Goal: Check status: Check status

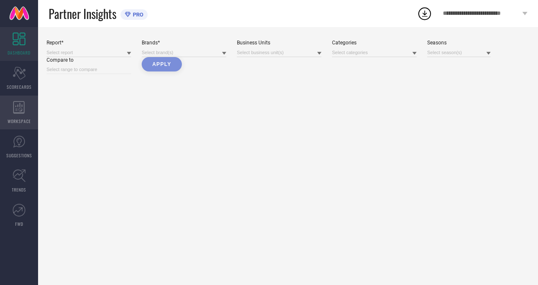
click at [20, 110] on icon at bounding box center [18, 107] width 11 height 13
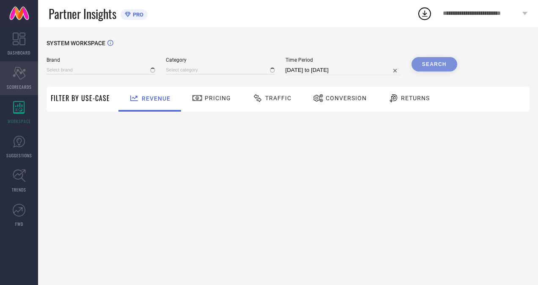
type input "H&M"
type input "All"
click at [21, 83] on div "Scorecard SCORECARDS" at bounding box center [19, 78] width 38 height 34
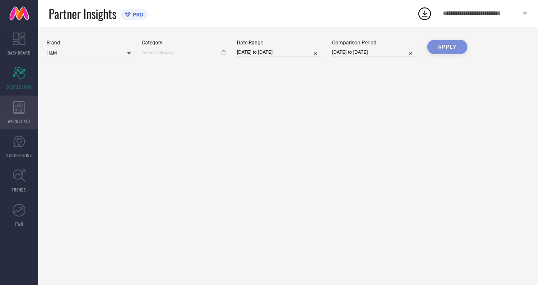
type input "All"
click at [22, 110] on icon at bounding box center [18, 107] width 11 height 13
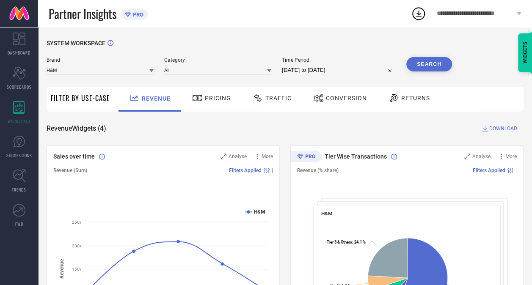
click at [413, 12] on icon at bounding box center [418, 13] width 15 height 15
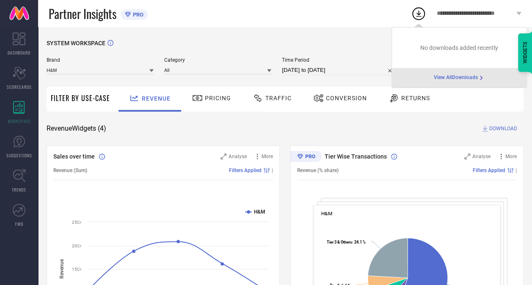
click at [448, 77] on span "View All Downloads" at bounding box center [456, 77] width 44 height 7
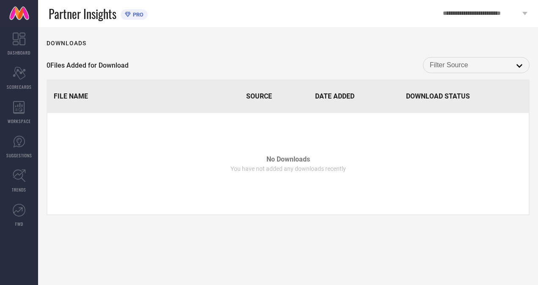
click at [340, 90] on th "Date Added" at bounding box center [354, 96] width 90 height 32
click at [470, 62] on input at bounding box center [476, 65] width 93 height 11
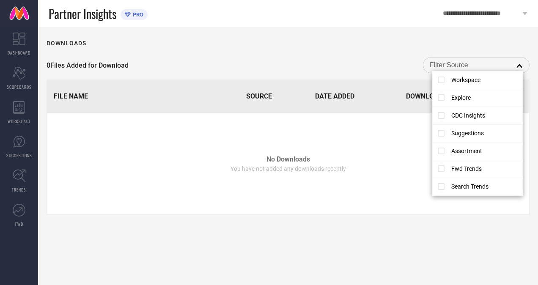
click at [245, 140] on td "No Downloads You have not added any downloads recently" at bounding box center [288, 164] width 482 height 102
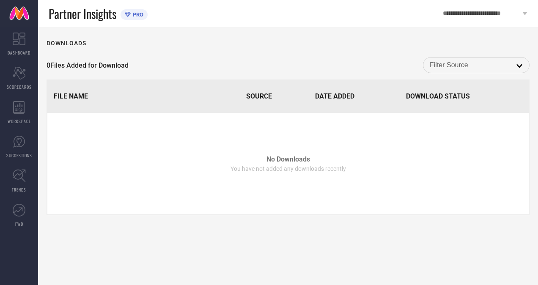
click at [270, 102] on th "Source" at bounding box center [274, 96] width 68 height 32
click at [338, 93] on span "Date Added" at bounding box center [334, 96] width 39 height 8
click at [438, 97] on span "Download Status" at bounding box center [438, 96] width 64 height 8
click at [29, 69] on div "Scorecard SCORECARDS" at bounding box center [19, 78] width 38 height 34
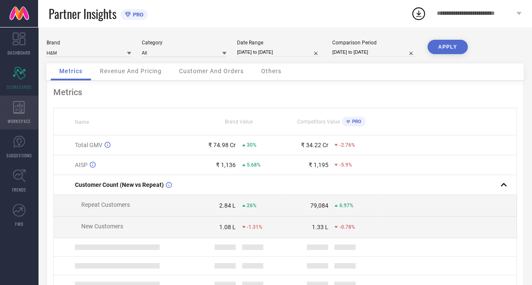
click at [17, 116] on div "WORKSPACE" at bounding box center [19, 113] width 38 height 34
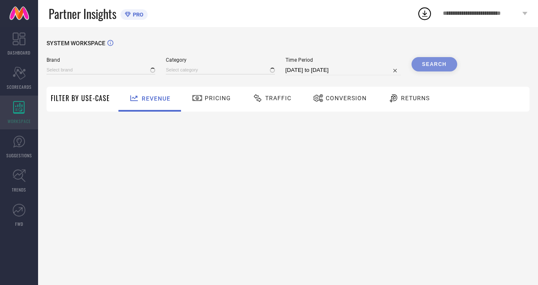
type input "H&M"
type input "All"
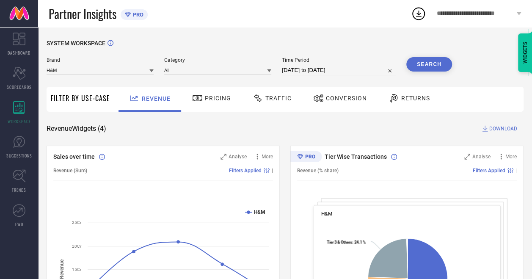
select select "6"
select select "2025"
select select "7"
select select "2025"
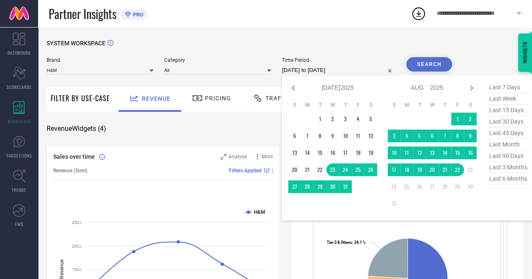
click at [327, 73] on input "[DATE] to [DATE]" at bounding box center [339, 70] width 114 height 10
click at [292, 87] on icon at bounding box center [293, 88] width 10 height 10
select select "5"
select select "2025"
select select "6"
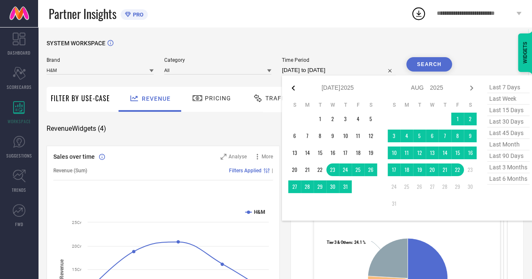
select select "2025"
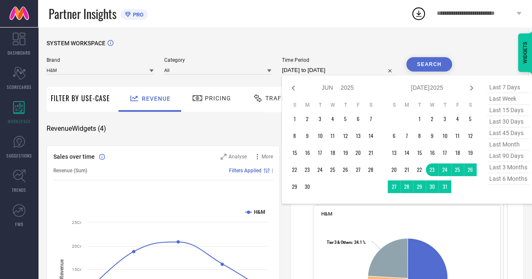
click at [292, 87] on icon at bounding box center [293, 88] width 10 height 10
select select "4"
select select "2025"
select select "5"
select select "2025"
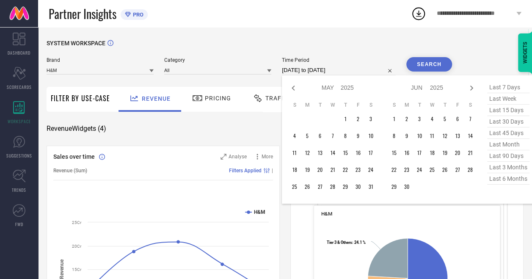
click at [465, 87] on div "Jan Feb Mar Apr May Jun [DATE] Aug Sep Oct Nov [DATE] 2016 2017 2018 2019 2020 …" at bounding box center [427, 88] width 79 height 12
click at [469, 87] on icon at bounding box center [471, 88] width 10 height 10
select select "5"
select select "2025"
select select "6"
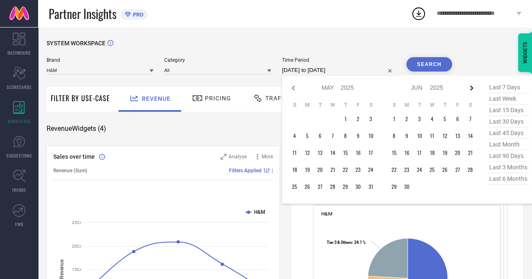
select select "2025"
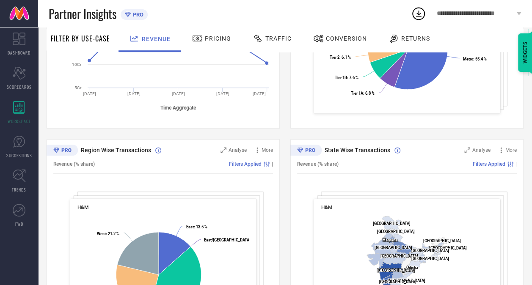
scroll to position [307, 0]
